Goal: Transaction & Acquisition: Purchase product/service

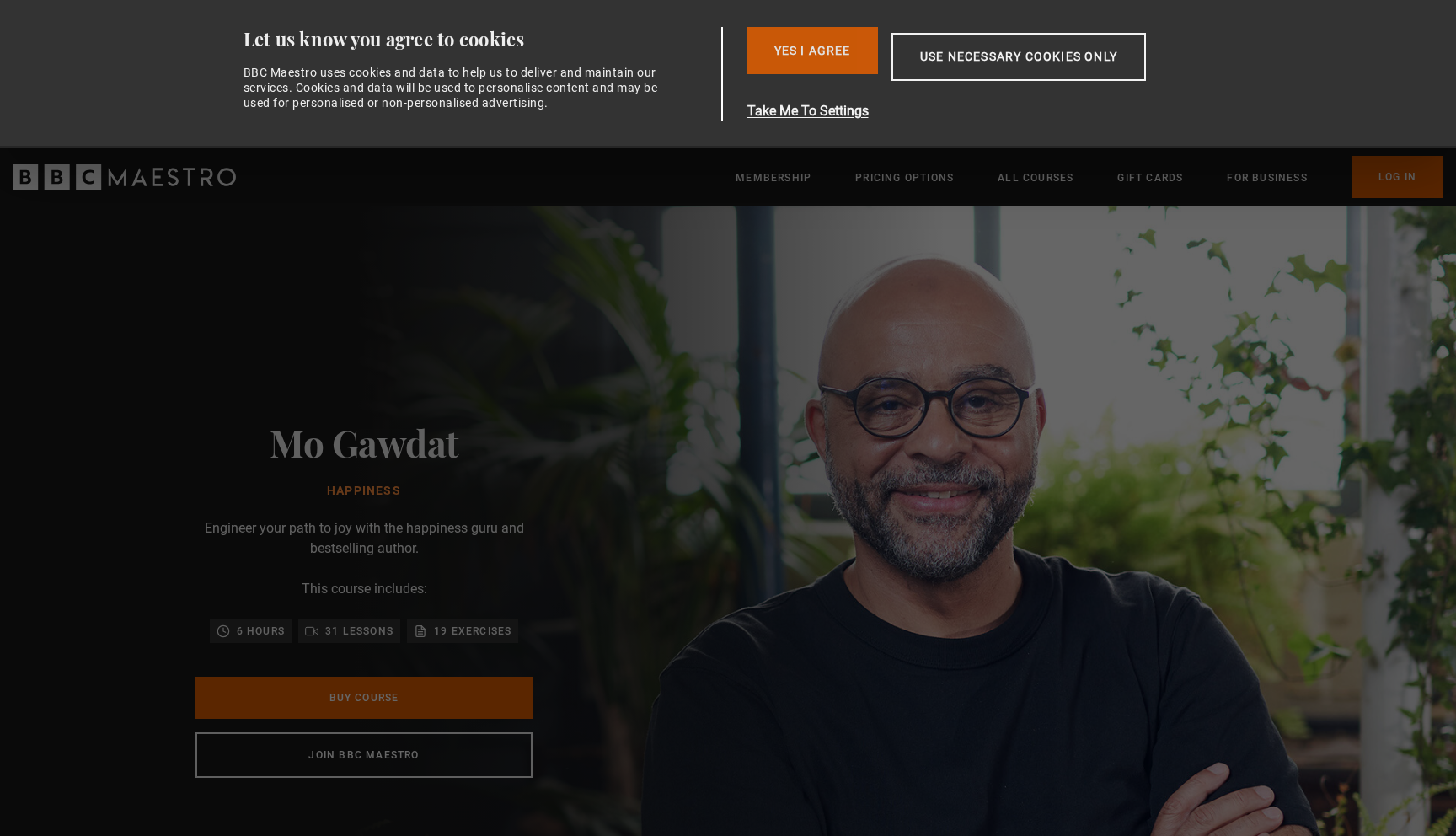
click at [784, 52] on button "Yes I Agree" at bounding box center [813, 51] width 131 height 47
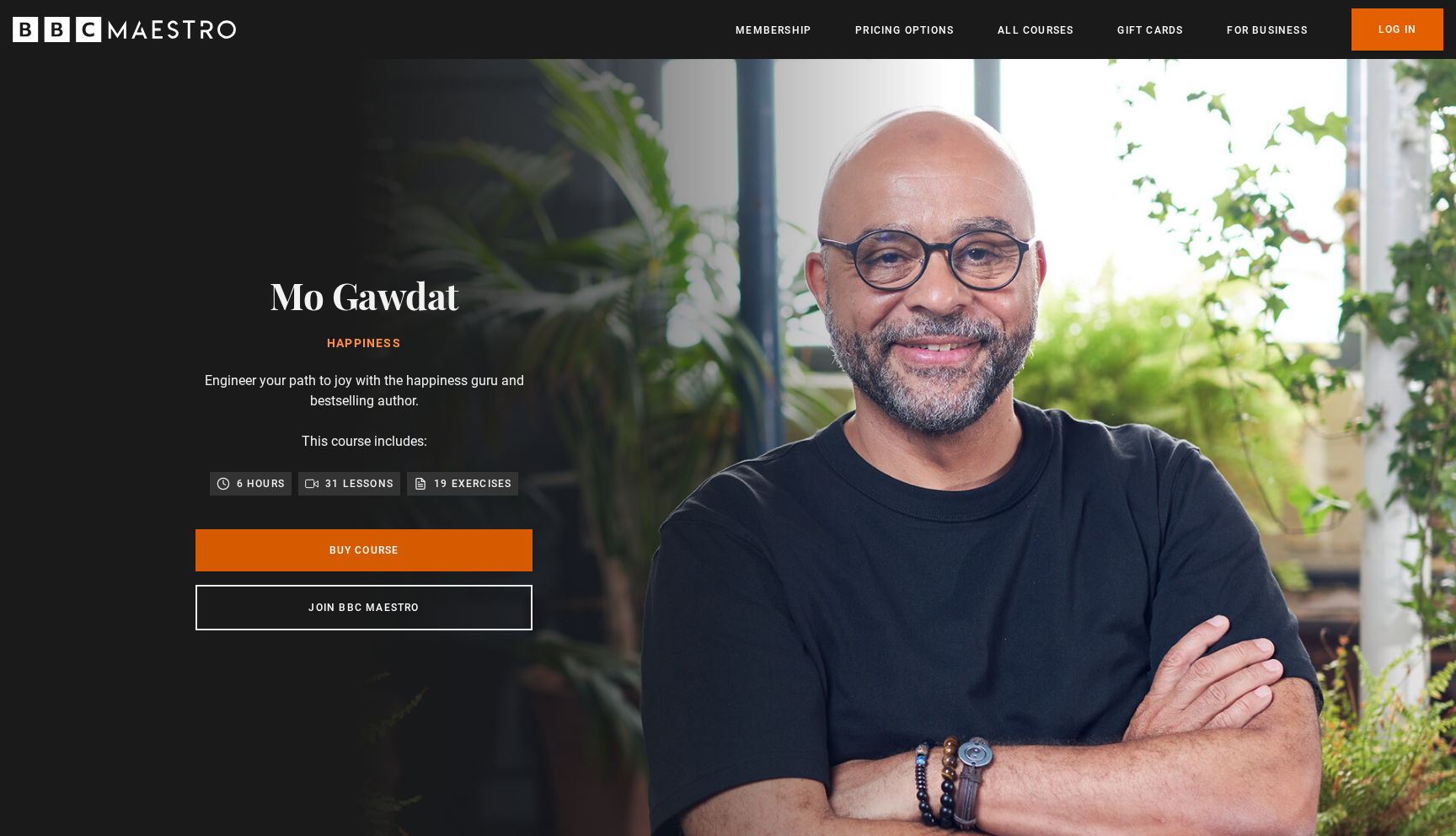
click at [427, 548] on link "Buy Course" at bounding box center [364, 550] width 337 height 42
click at [1029, 32] on link "All Courses" at bounding box center [1035, 31] width 75 height 17
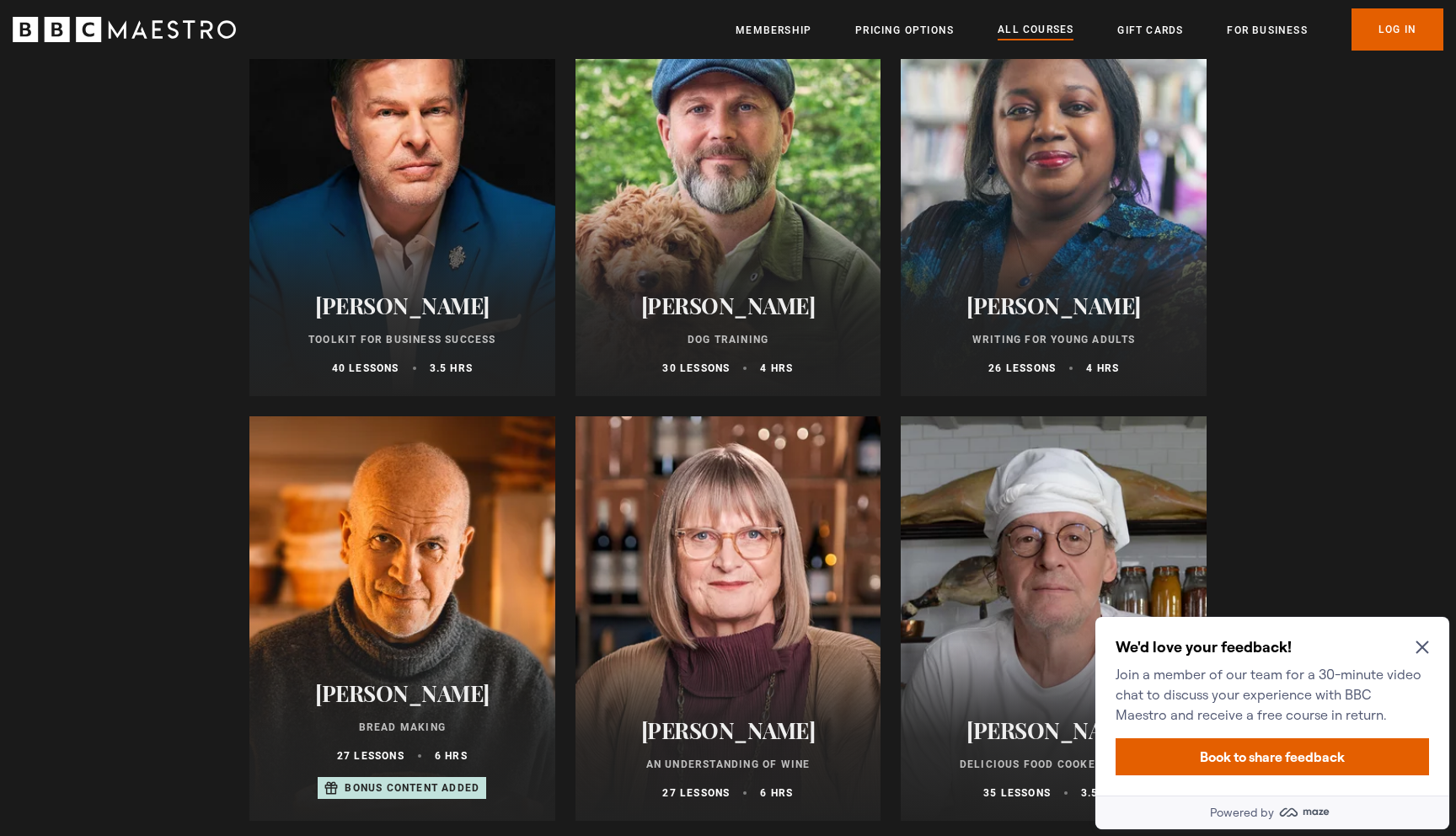
scroll to position [5375, 0]
click at [488, 220] on div at bounding box center [402, 192] width 306 height 404
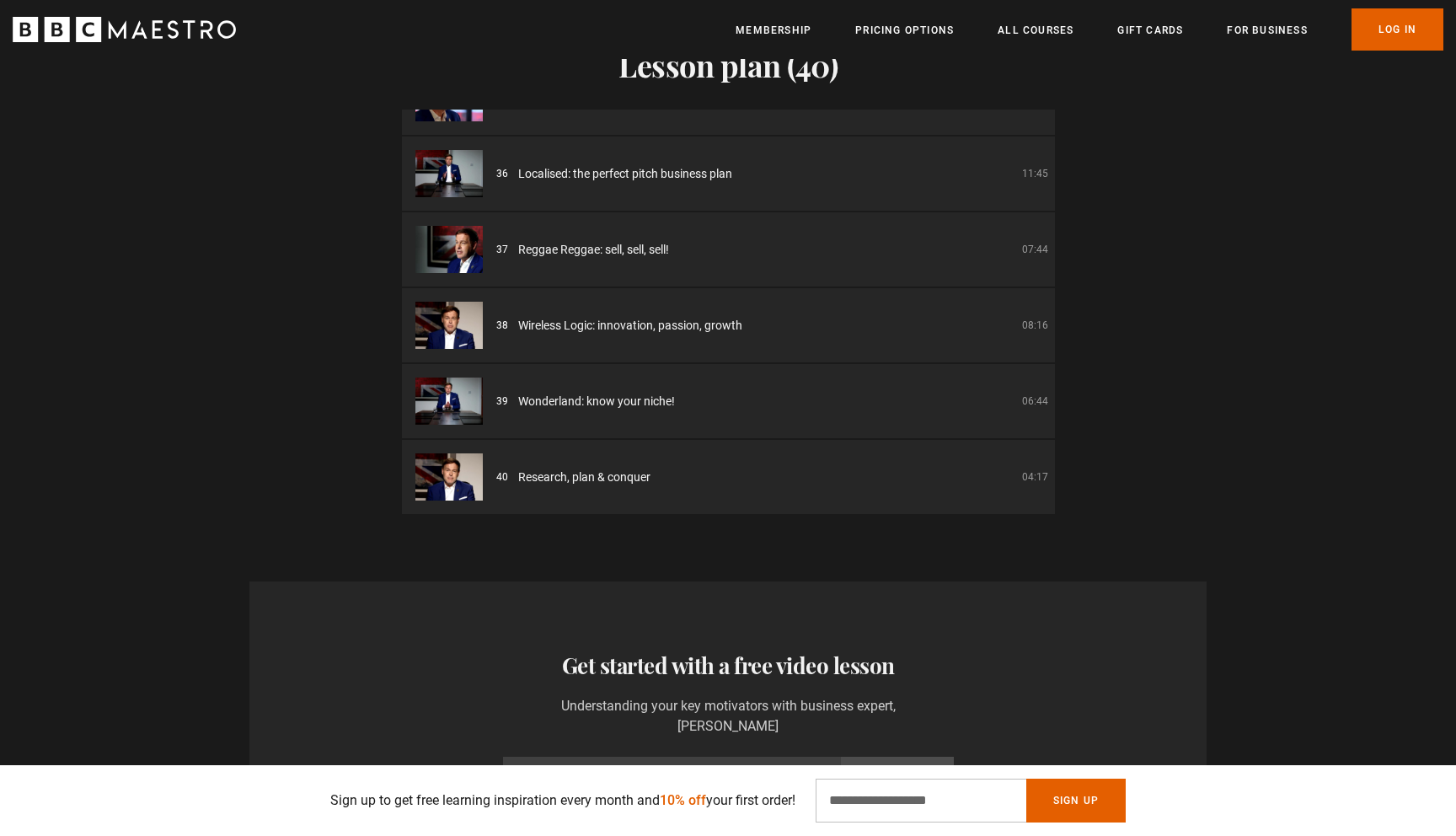
scroll to position [0, 662]
